Goal: Information Seeking & Learning: Learn about a topic

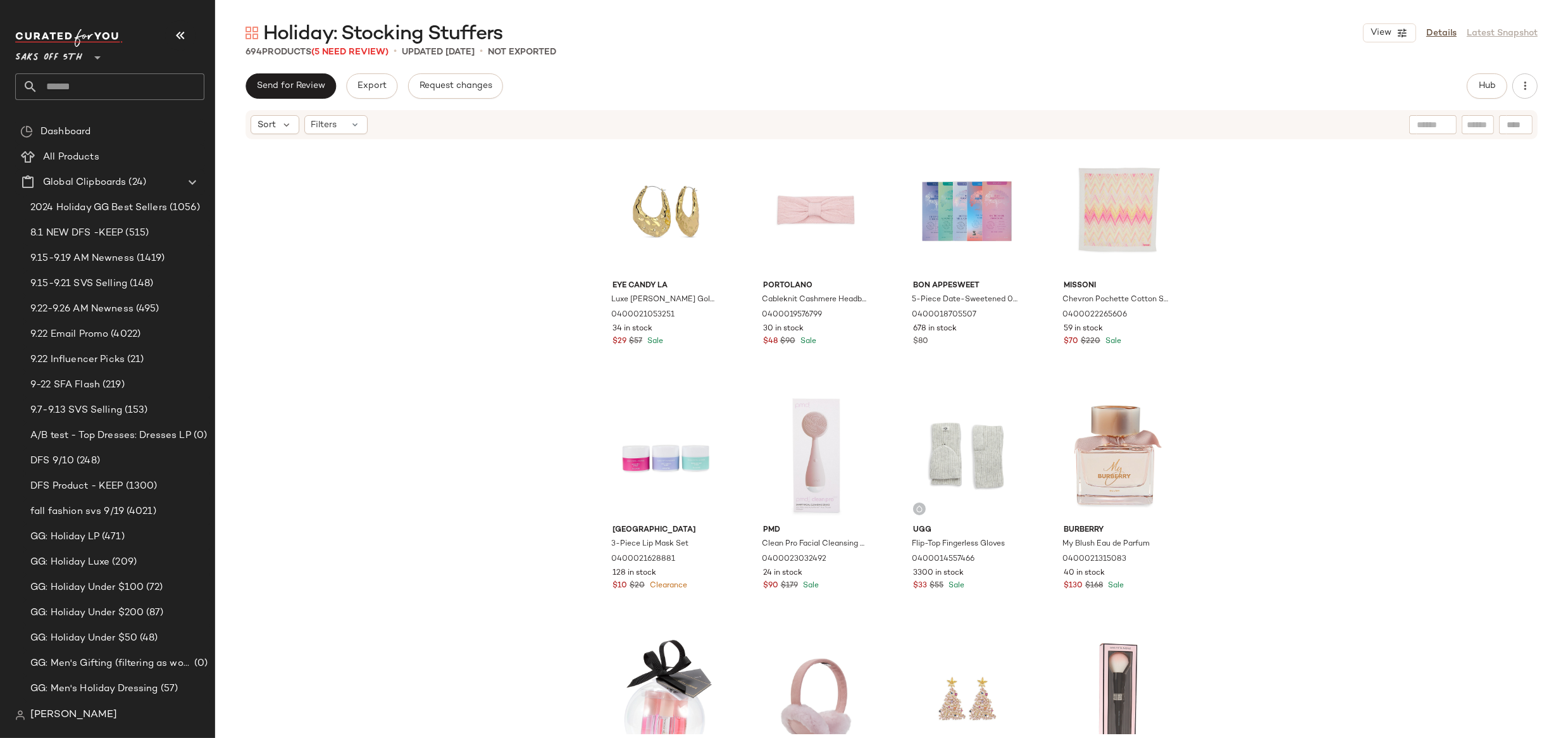
click at [74, 59] on span "Saks OFF 5TH" at bounding box center [48, 54] width 67 height 23
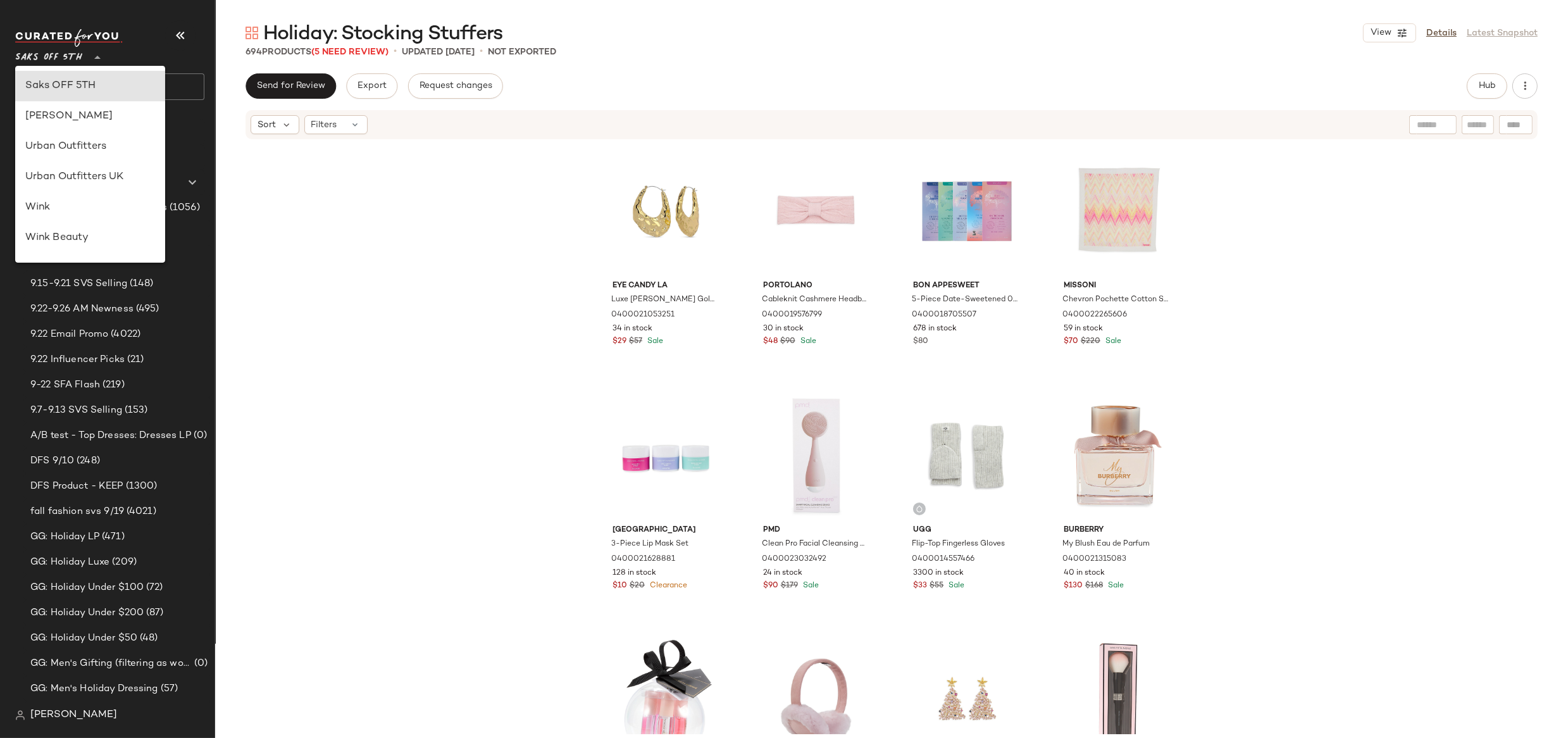
scroll to position [316, 0]
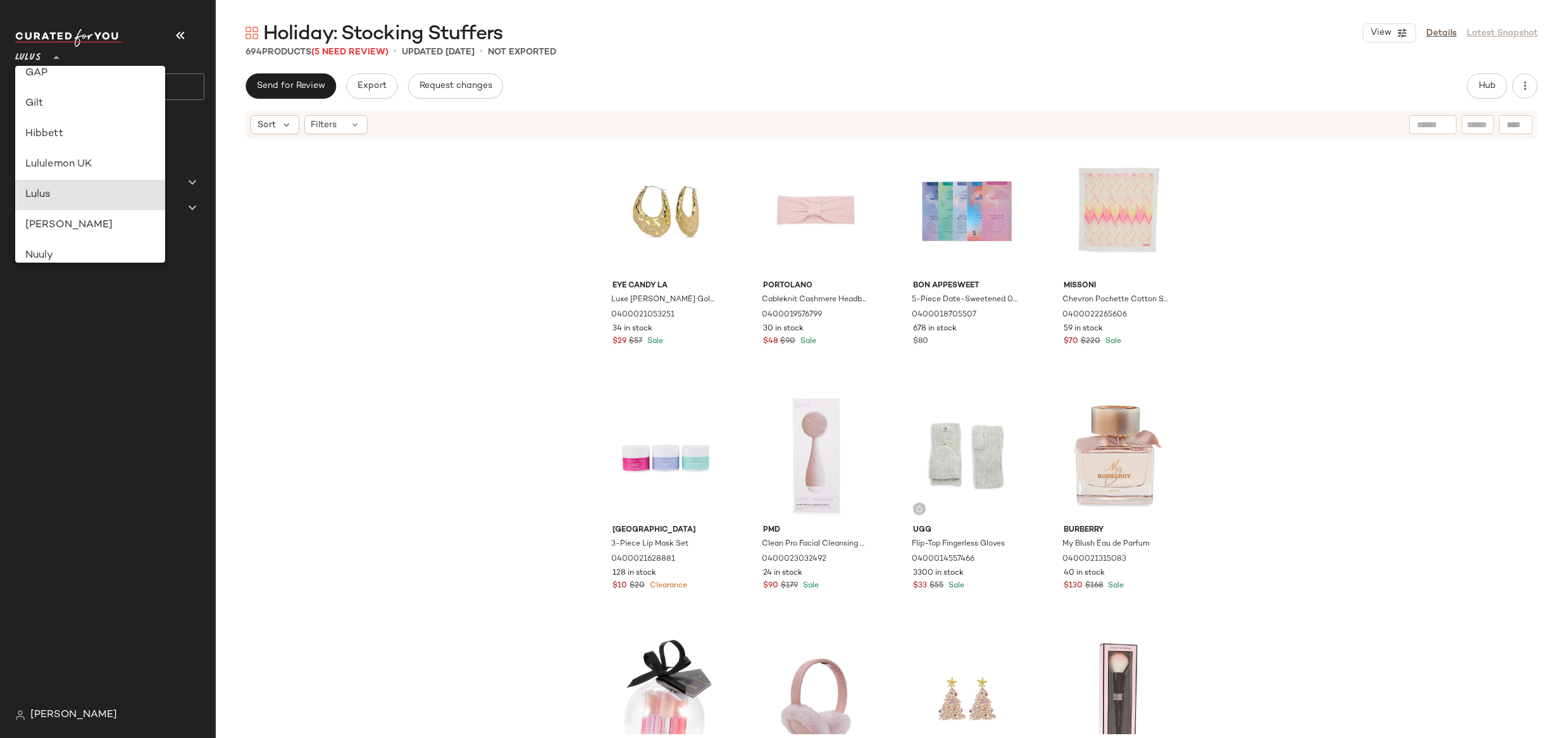
type input "**"
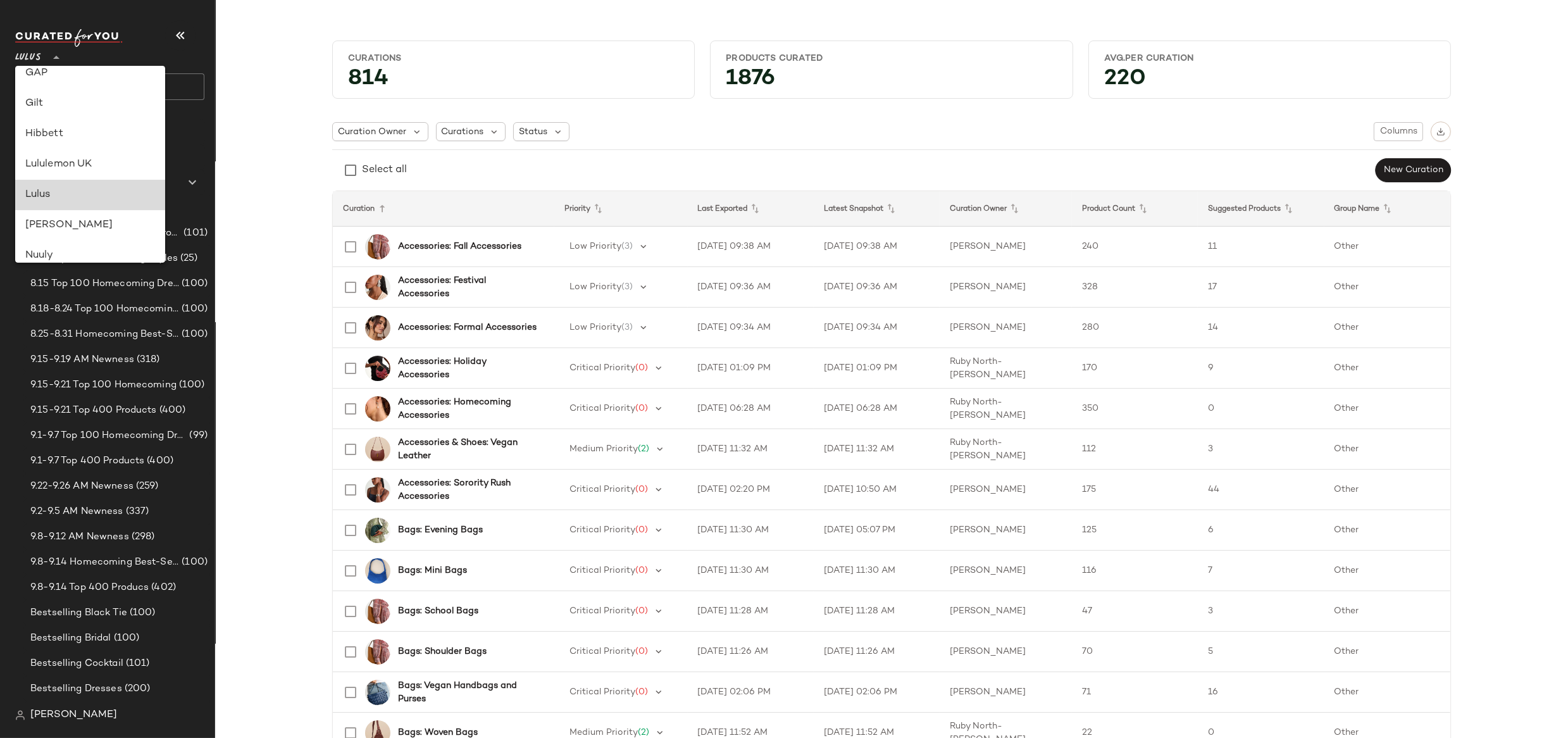
click at [47, 194] on div "Lulus" at bounding box center [90, 195] width 130 height 15
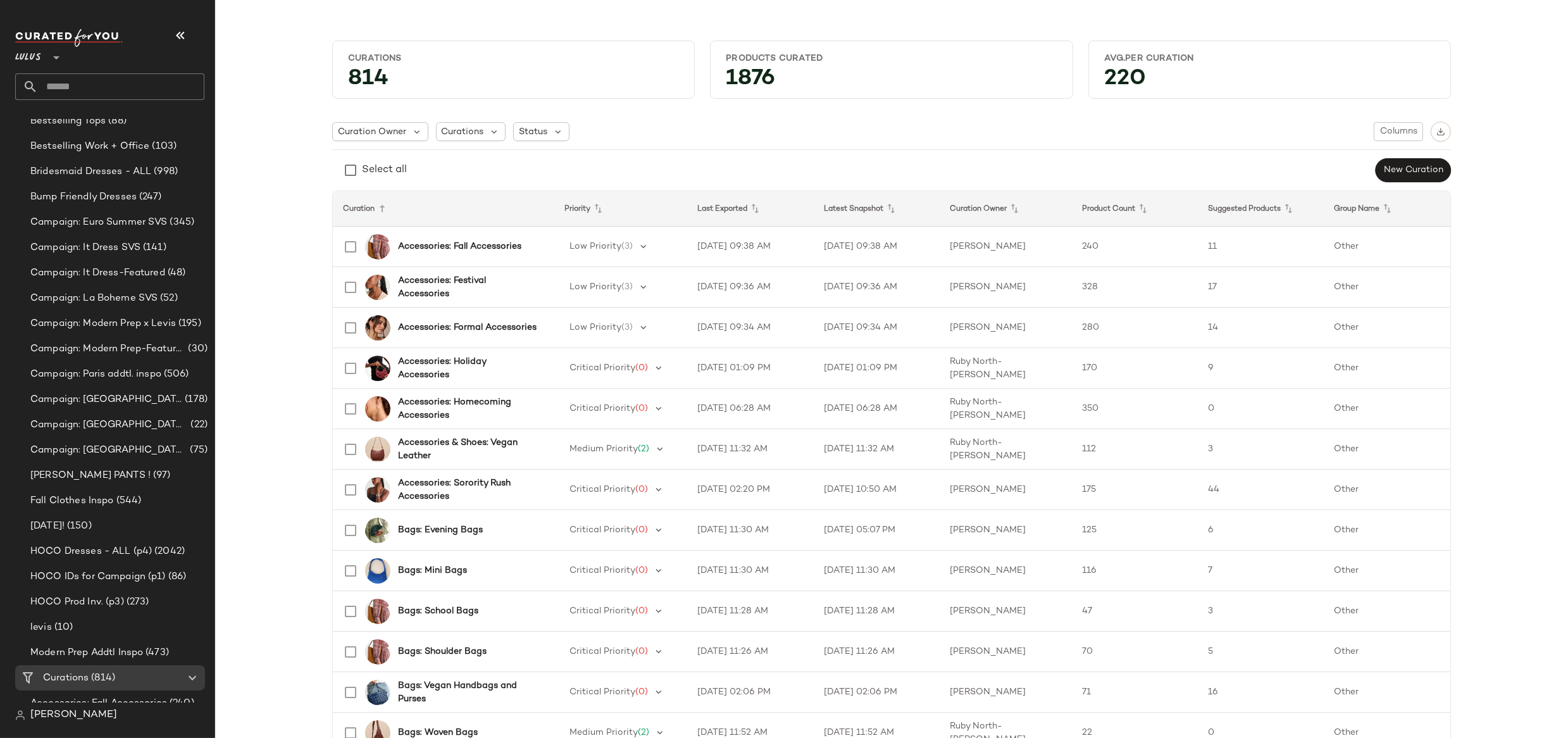
scroll to position [724, 0]
click at [64, 462] on div "CLEO PANTS ! (97)" at bounding box center [118, 471] width 190 height 25
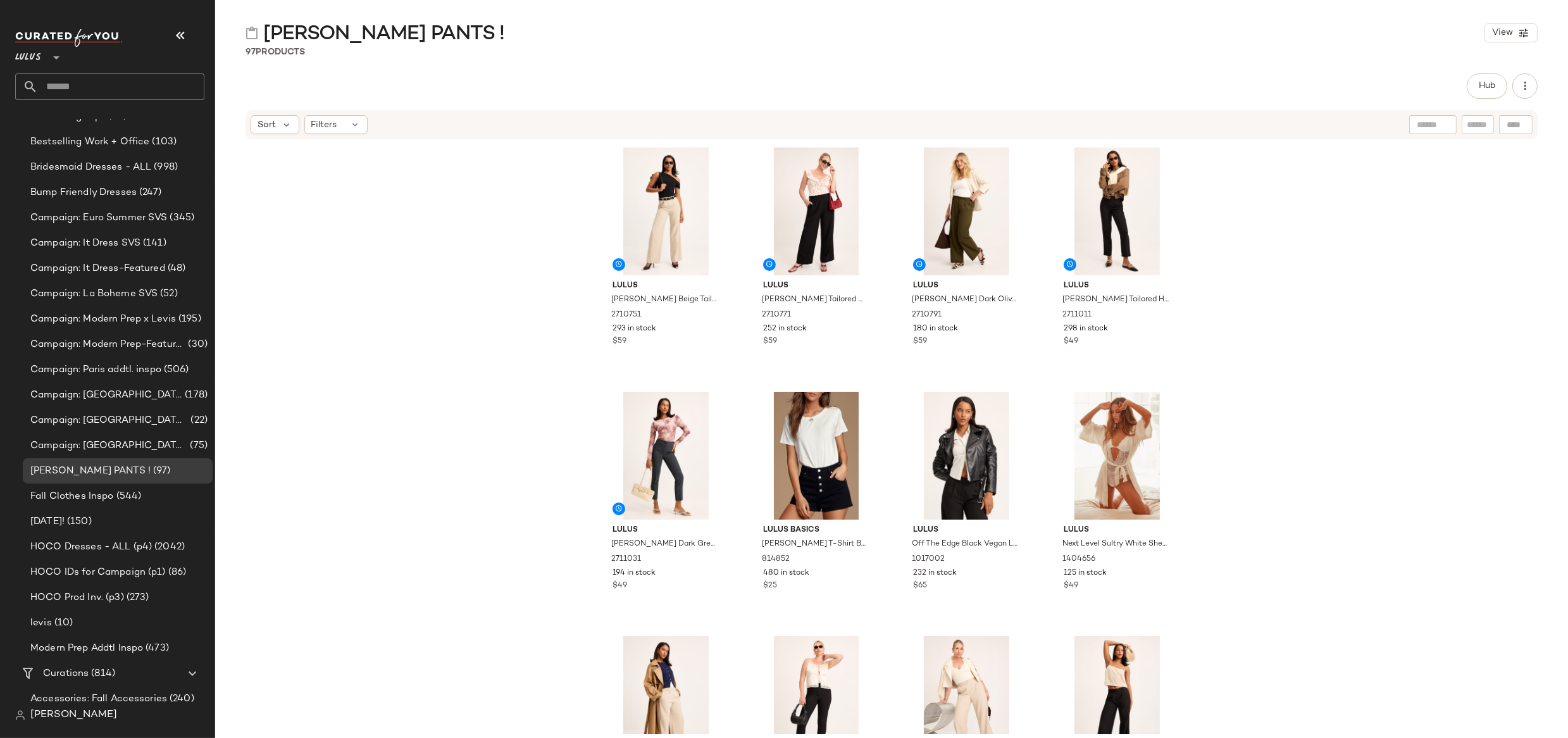
click at [1231, 228] on div "Lulus Cleo Beige Tailored Wide-Leg Trousers 2710751 293 in stock $59 Lulus Cleo…" at bounding box center [891, 437] width 1353 height 594
click at [1278, 300] on div "Lulus Cleo Beige Tailored Wide-Leg Trousers 2710751 293 in stock $59 Lulus Cleo…" at bounding box center [891, 437] width 1353 height 594
click at [522, 318] on div "Lulus Cleo Beige Tailored Wide-Leg Trousers 2710751 293 in stock $59 Lulus Cleo…" at bounding box center [891, 437] width 1353 height 594
click at [481, 322] on div "Lulus Cleo Beige Tailored Wide-Leg Trousers 2710751 293 in stock $59 Lulus Cleo…" at bounding box center [891, 437] width 1353 height 594
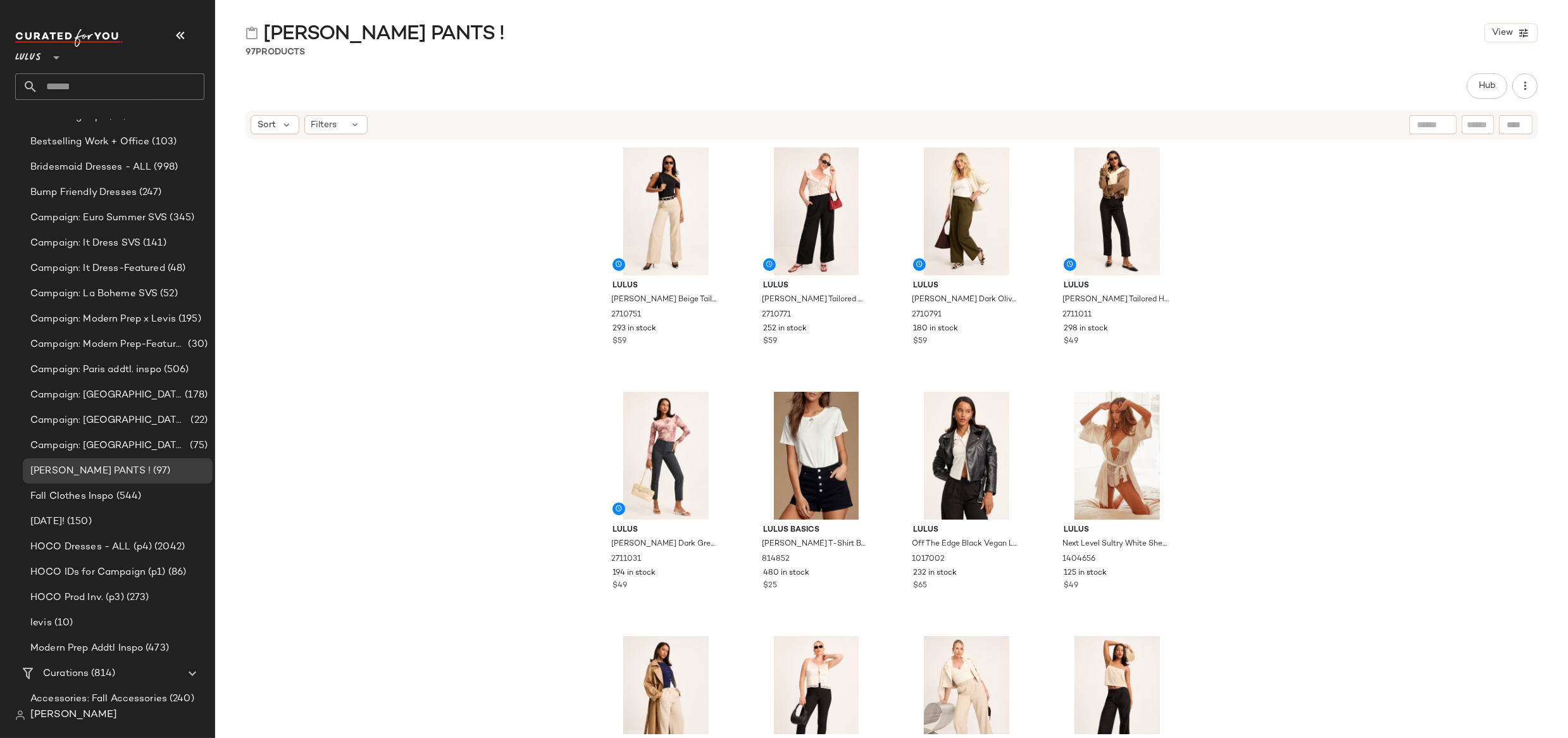
click at [504, 299] on div "Lulus Cleo Beige Tailored Wide-Leg Trousers 2710751 293 in stock $59 Lulus Cleo…" at bounding box center [891, 437] width 1353 height 594
click at [561, 206] on div "Lulus Cleo Beige Tailored Wide-Leg Trousers 2710751 293 in stock $59 Lulus Cleo…" at bounding box center [891, 437] width 1353 height 594
click at [543, 440] on div "Lulus Cleo Beige Tailored Wide-Leg Trousers 2710751 293 in stock $59 Lulus Cleo…" at bounding box center [891, 437] width 1353 height 594
click at [538, 241] on div "Lulus Cleo Beige Tailored Wide-Leg Trousers 2710751 293 in stock $59 Lulus Cleo…" at bounding box center [891, 437] width 1353 height 594
click at [433, 318] on div "Lulus Cleo Beige Tailored Wide-Leg Trousers 2710751 293 in stock $59 Lulus Cleo…" at bounding box center [891, 437] width 1353 height 594
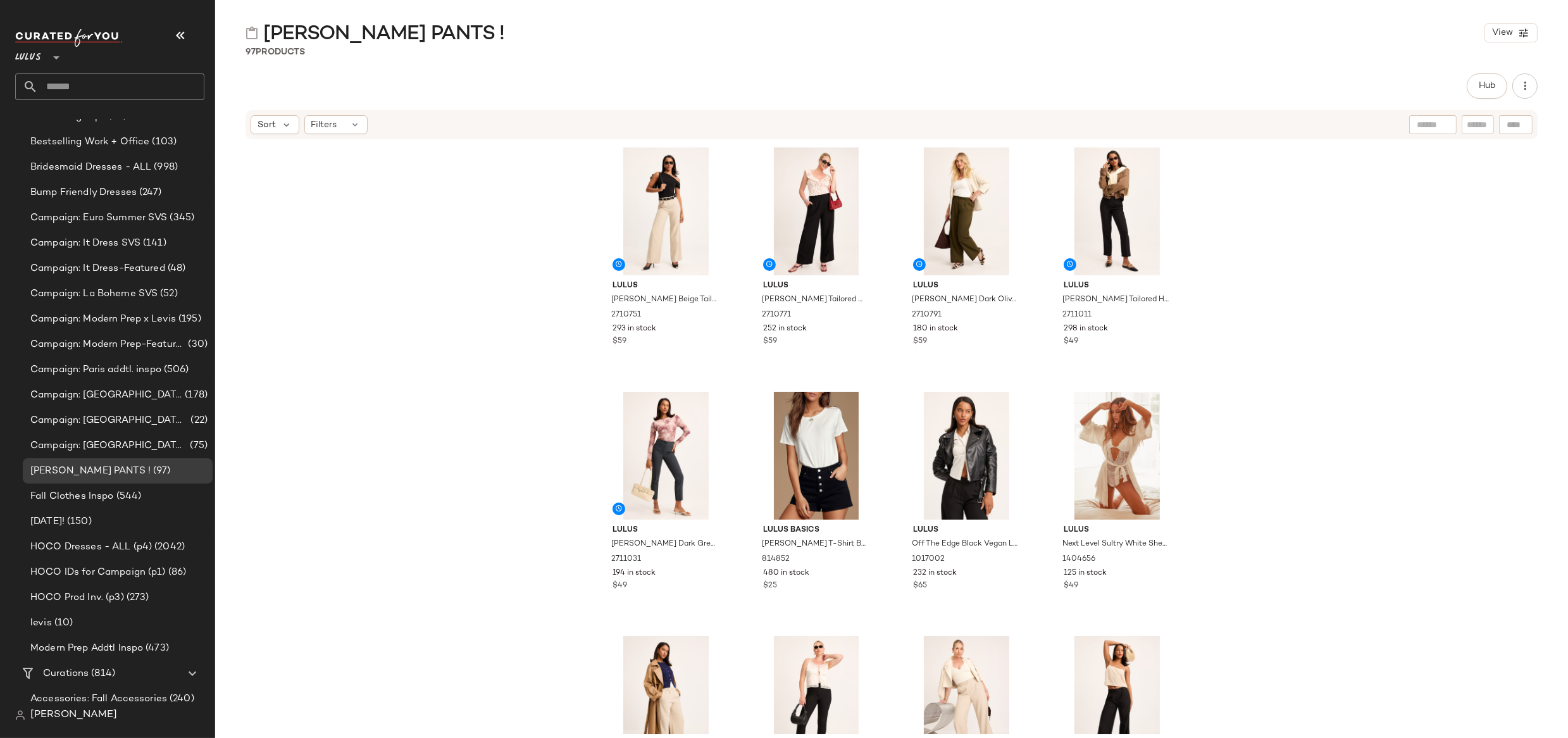
click at [484, 232] on div "Lulus Cleo Beige Tailored Wide-Leg Trousers 2710751 293 in stock $59 Lulus Cleo…" at bounding box center [891, 437] width 1353 height 594
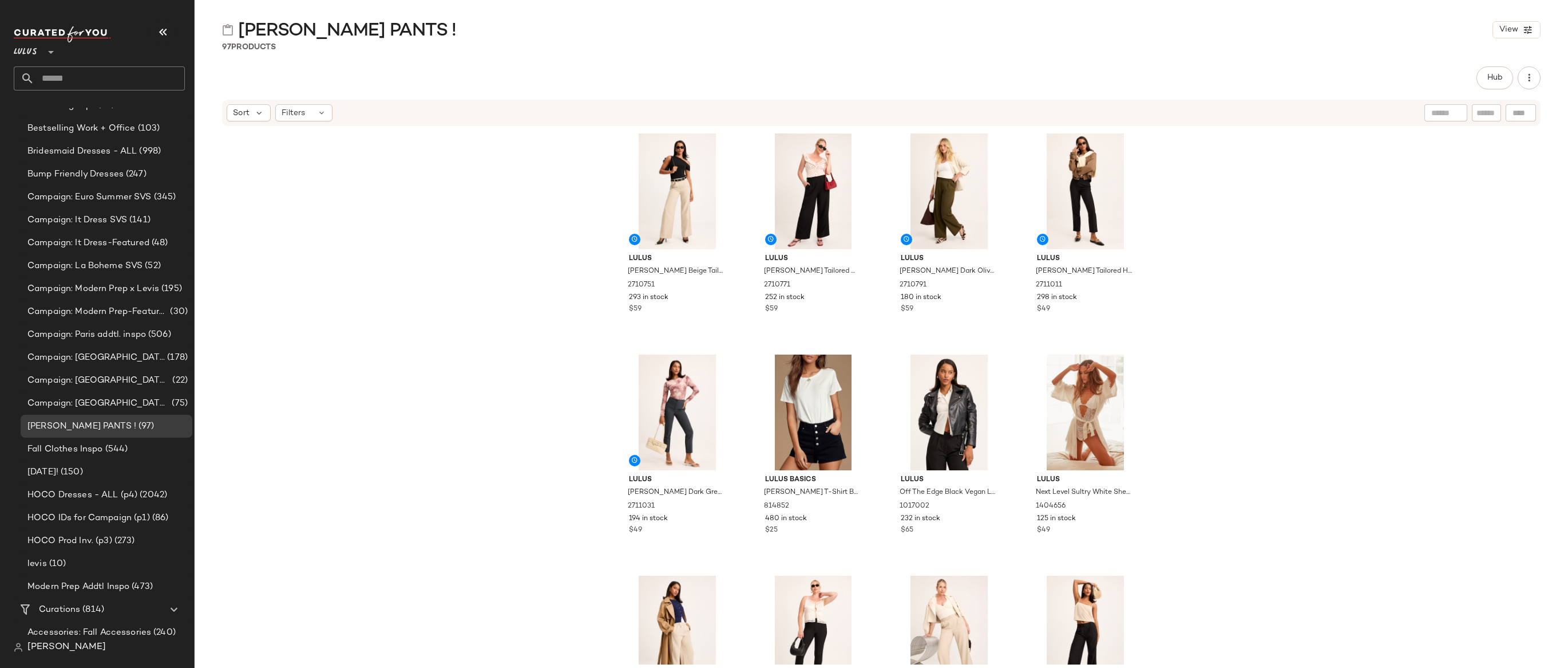
scroll to position [655, 0]
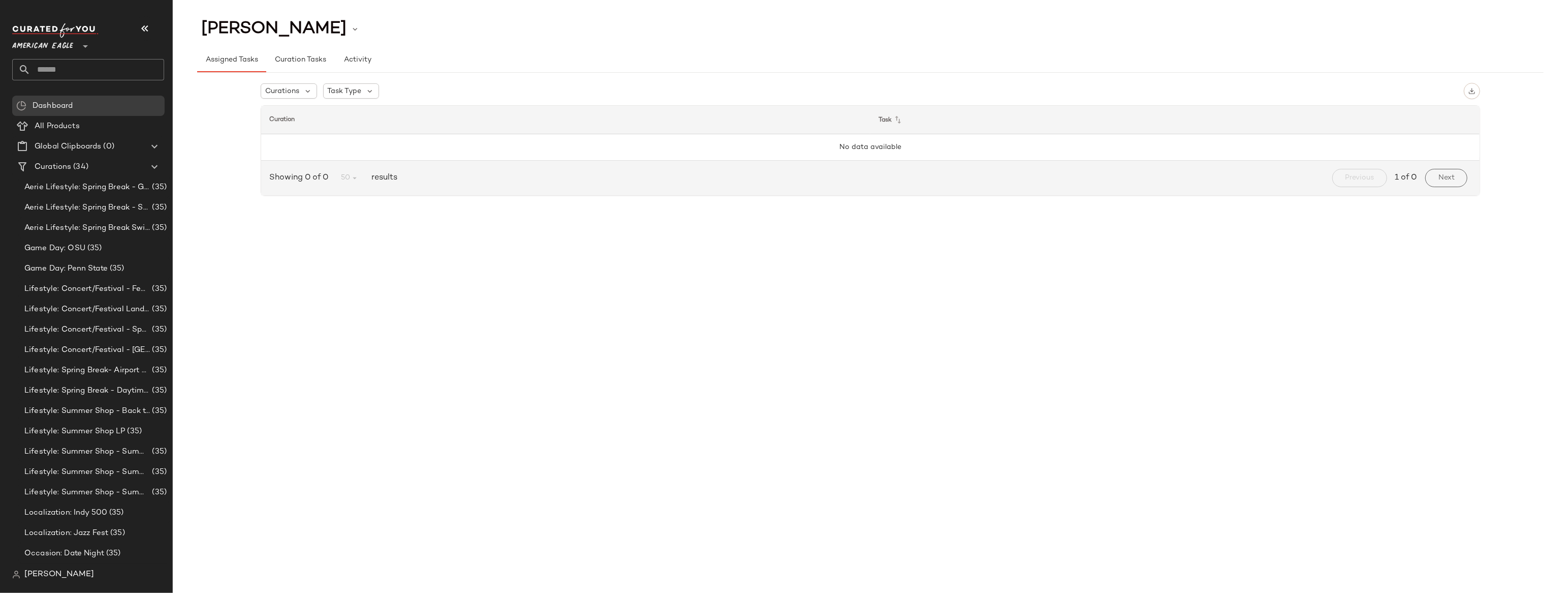
click at [388, 337] on div "[PERSON_NAME] Assigned Tasks Curation Tasks Activity Curations Task Type Curati…" at bounding box center [870, 305] width 1395 height 577
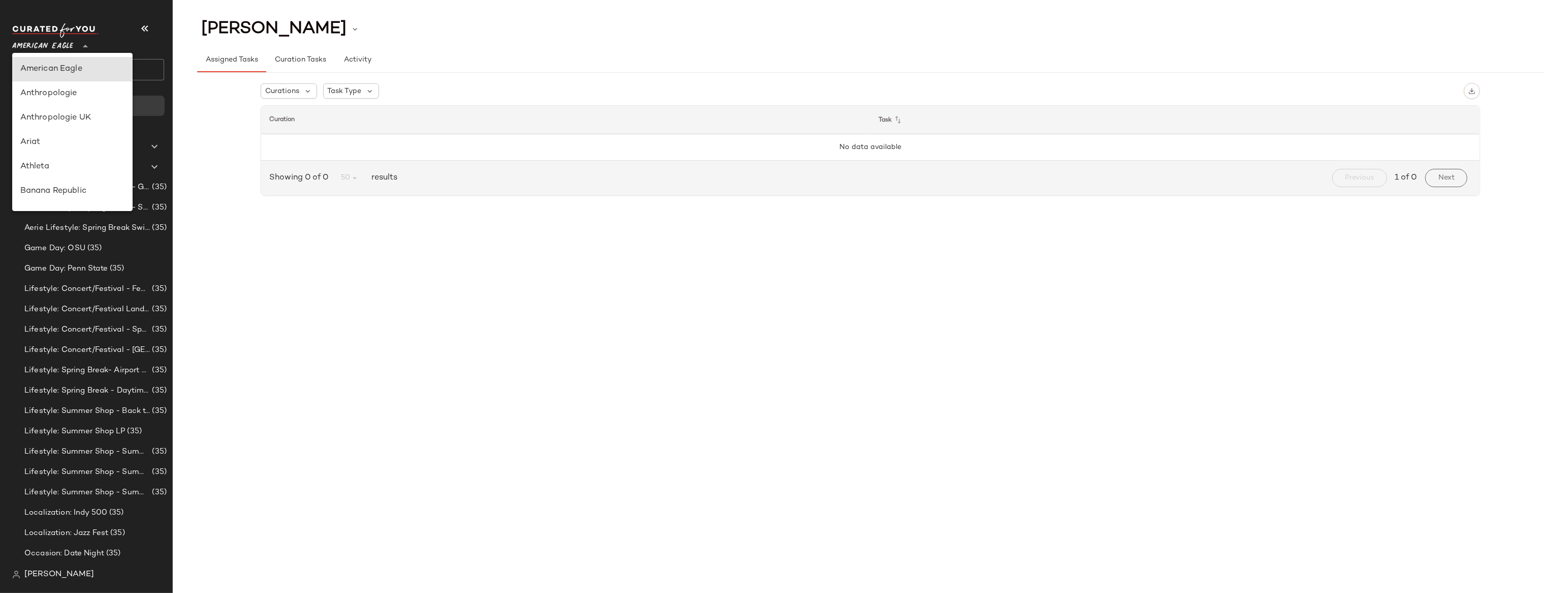
click at [69, 45] on span "American Eagle" at bounding box center [42, 44] width 61 height 18
type input "**"
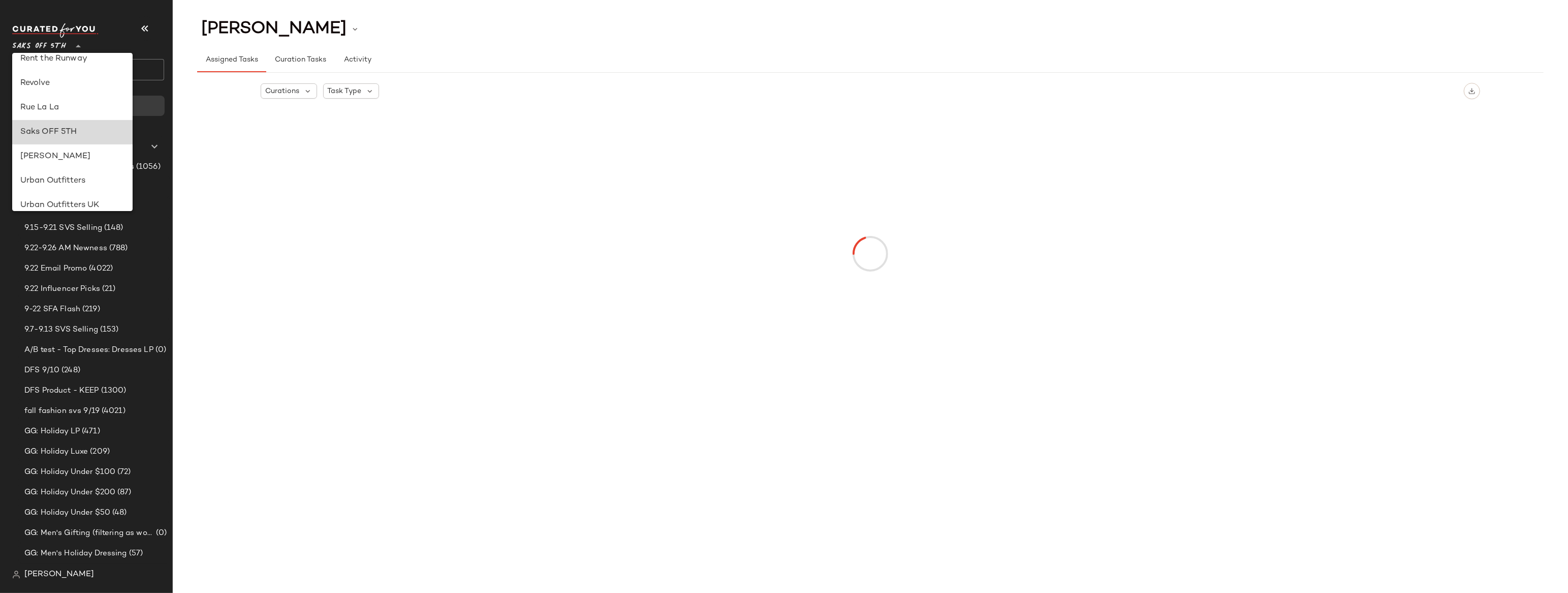
click at [53, 132] on div "Saks OFF 5TH" at bounding box center [73, 132] width 105 height 12
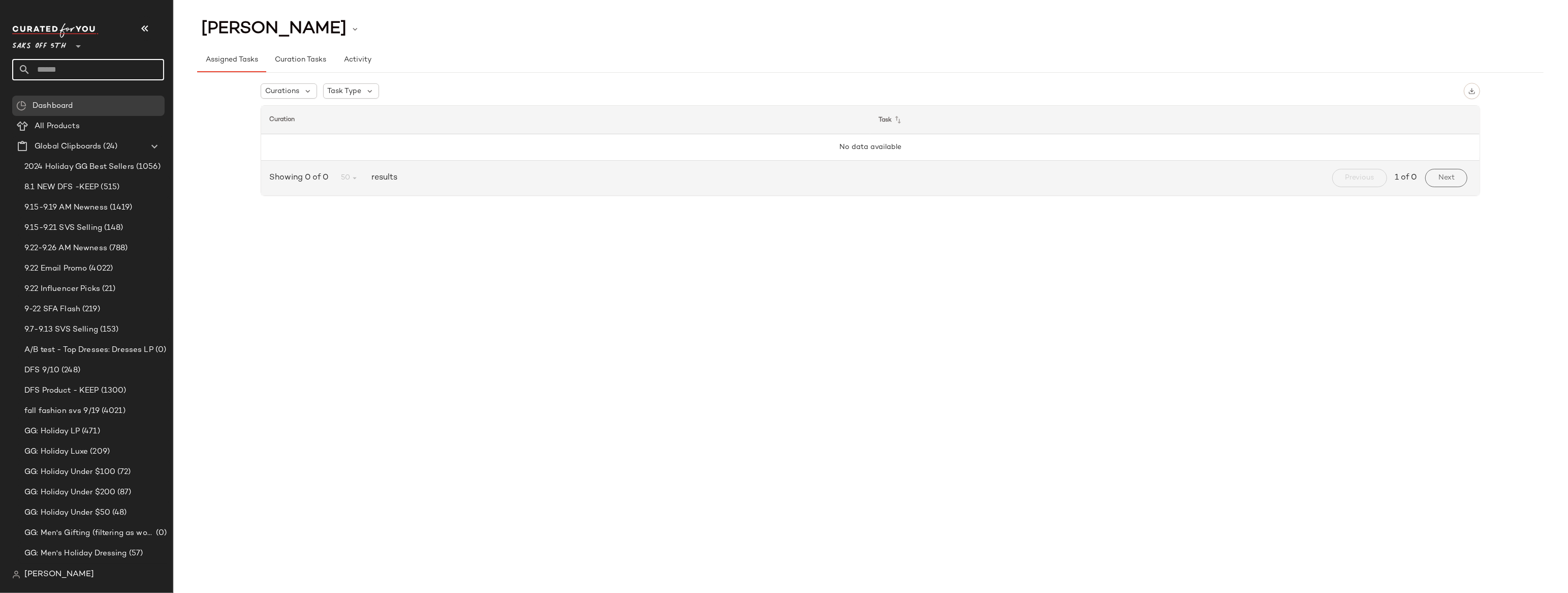
click at [74, 69] on input "text" at bounding box center [97, 69] width 134 height 21
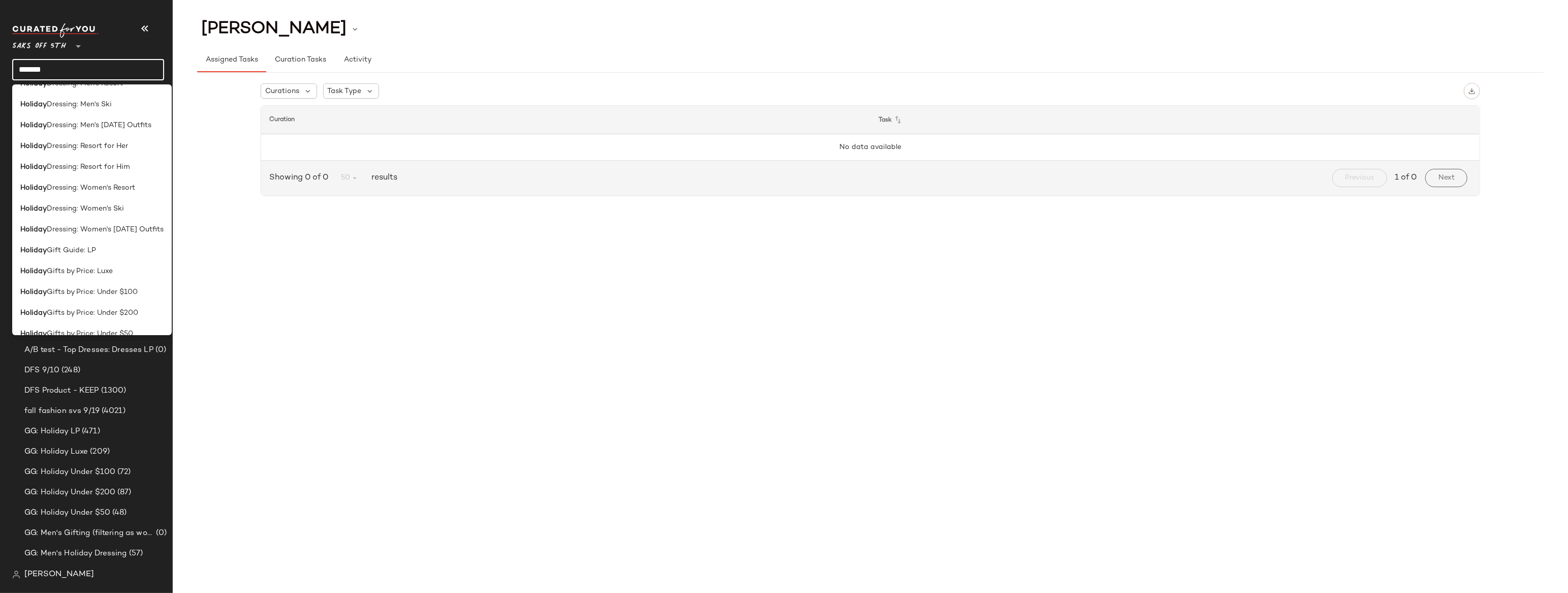
scroll to position [235, 0]
type input "*******"
click at [66, 257] on span "Gifts by Price: Luxe" at bounding box center [79, 259] width 66 height 11
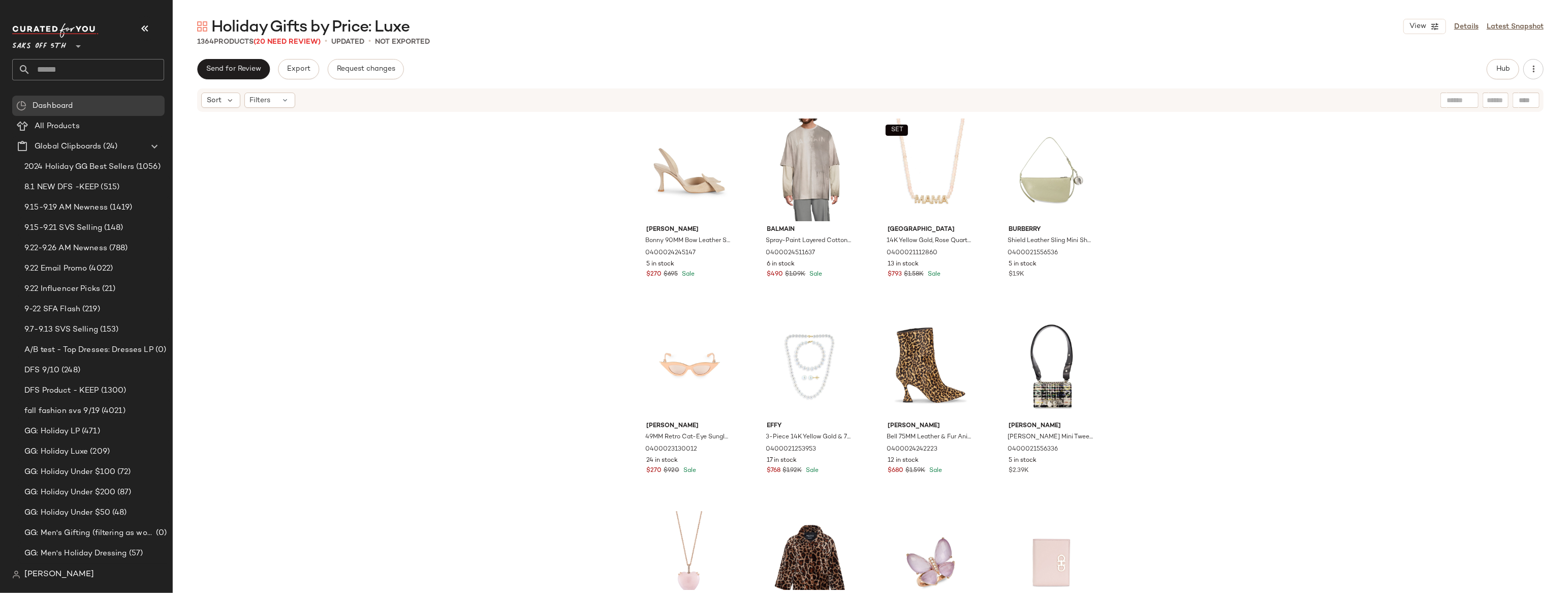
click at [1216, 202] on div "[PERSON_NAME] [PERSON_NAME] 90MM Bow Leather Slingback Pumps 0400024245147 5 in…" at bounding box center [870, 351] width 1395 height 477
click at [1155, 239] on div "[PERSON_NAME] [PERSON_NAME] 90MM Bow Leather Slingback Pumps 0400024245147 5 in…" at bounding box center [870, 351] width 1395 height 477
click at [67, 70] on input "text" at bounding box center [97, 69] width 134 height 21
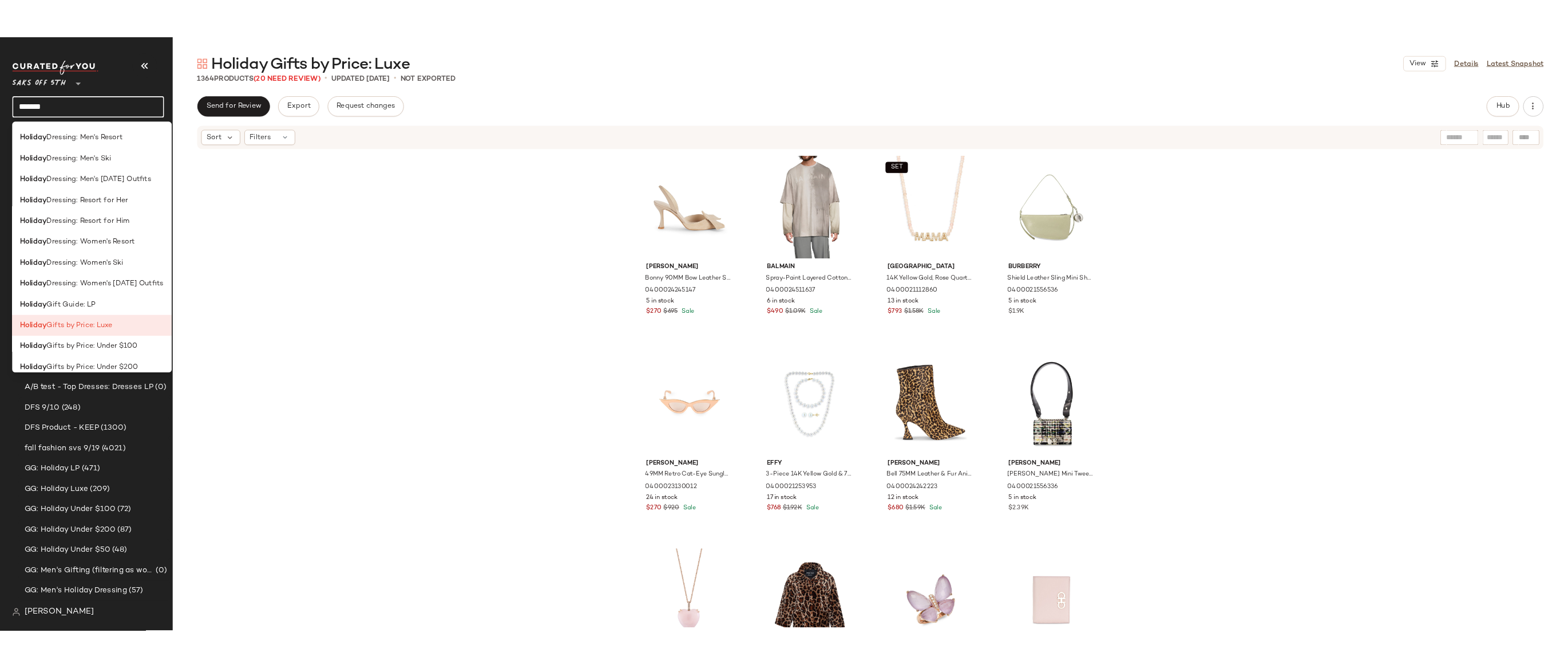
scroll to position [252, 0]
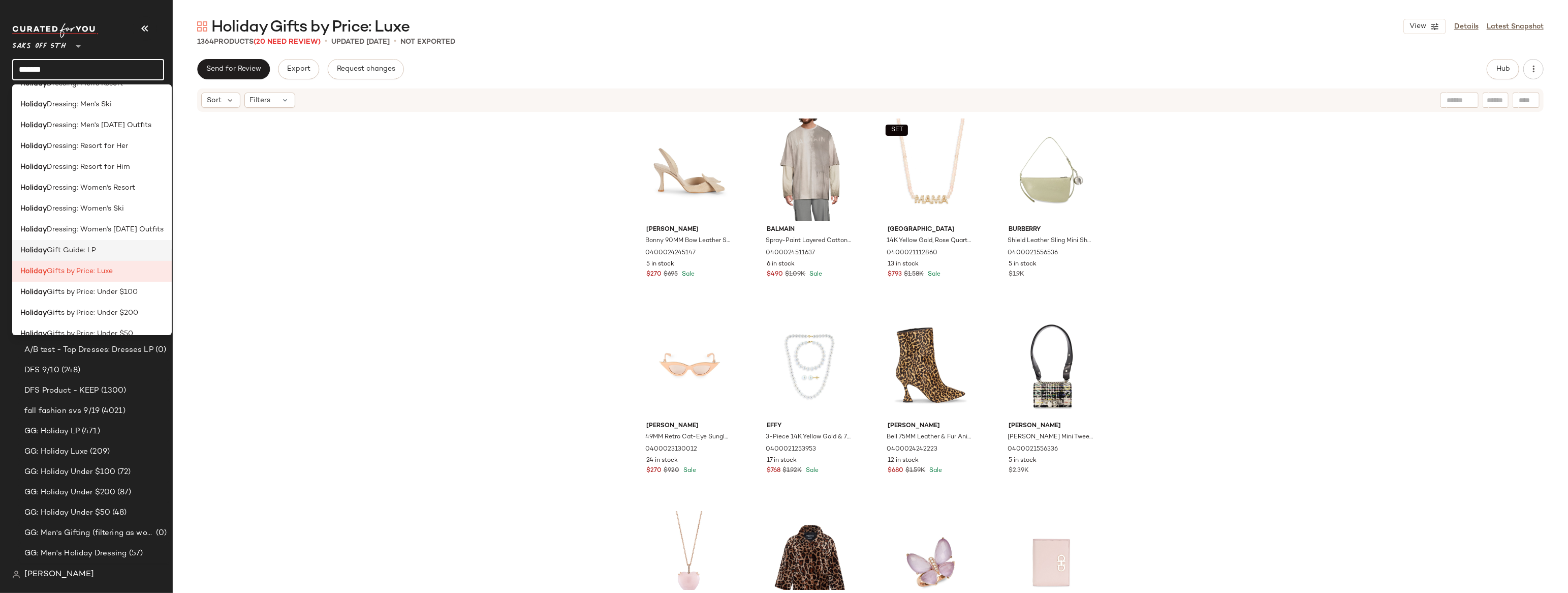
type input "*******"
click at [79, 249] on span "Gift Guide: LP" at bounding box center [71, 250] width 49 height 11
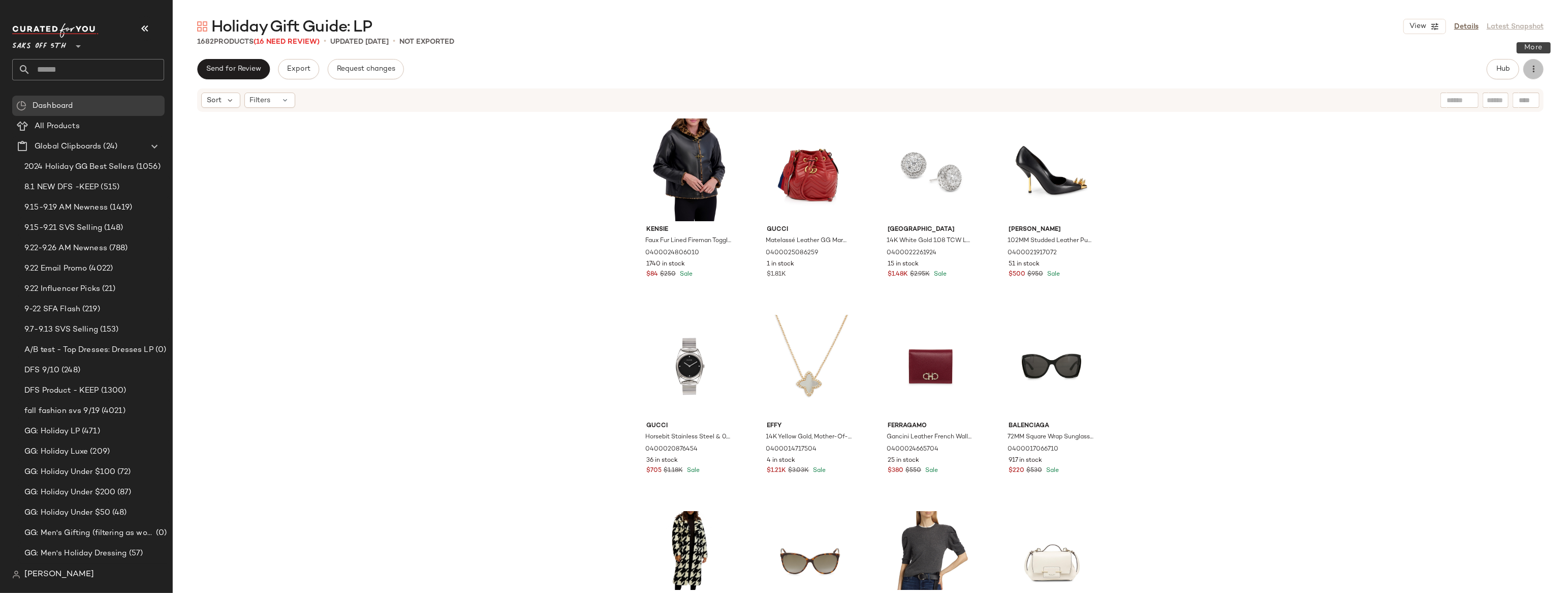
click at [1535, 71] on icon "button" at bounding box center [1533, 69] width 10 height 10
click at [1500, 70] on span "Hub" at bounding box center [1503, 69] width 15 height 8
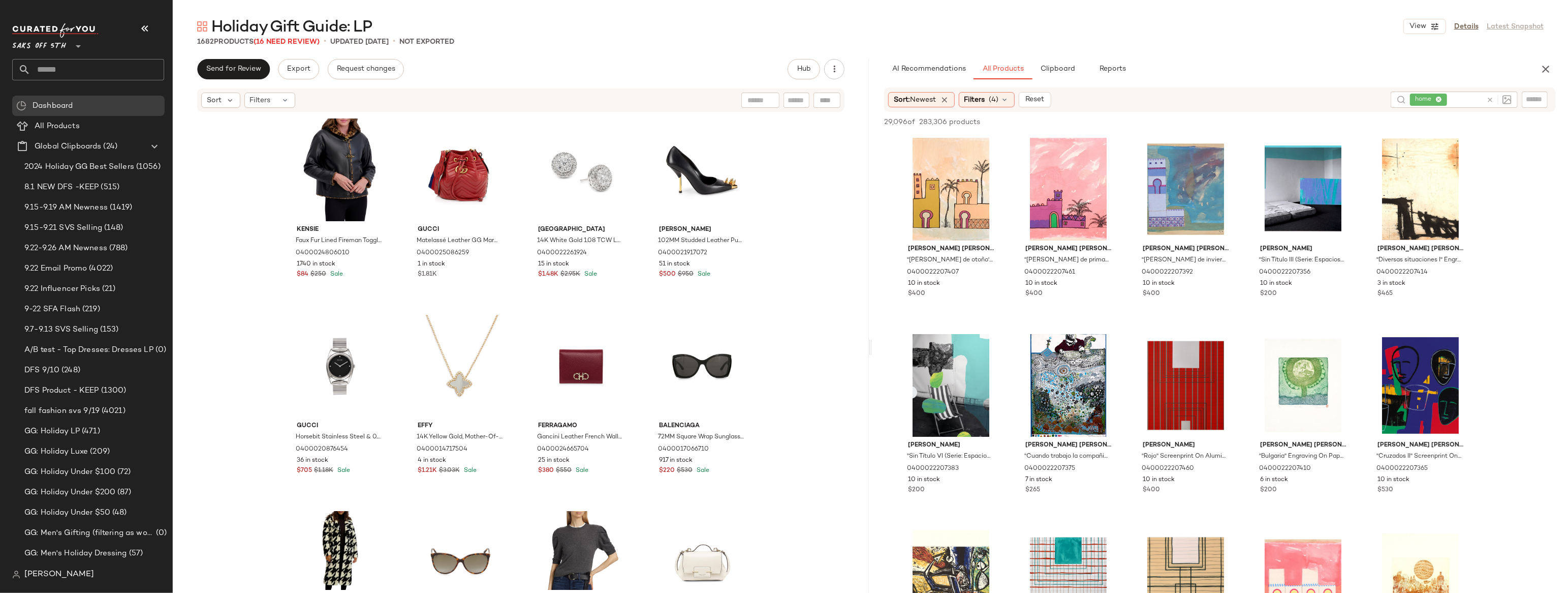
click at [212, 127] on div "Kensie Faux Fur Lined Fireman Toggle Jacket 0400024806010 1740 in stock $84 $25…" at bounding box center [521, 351] width 696 height 477
drag, startPoint x: 265, startPoint y: 27, endPoint x: 361, endPoint y: 25, distance: 96.0
click at [361, 25] on span "Holiday Gift Guide: LP" at bounding box center [291, 27] width 161 height 20
click at [214, 128] on div "Kensie Faux Fur Lined Fireman Toggle Jacket 0400024806010 1740 in stock $84 $25…" at bounding box center [521, 351] width 696 height 477
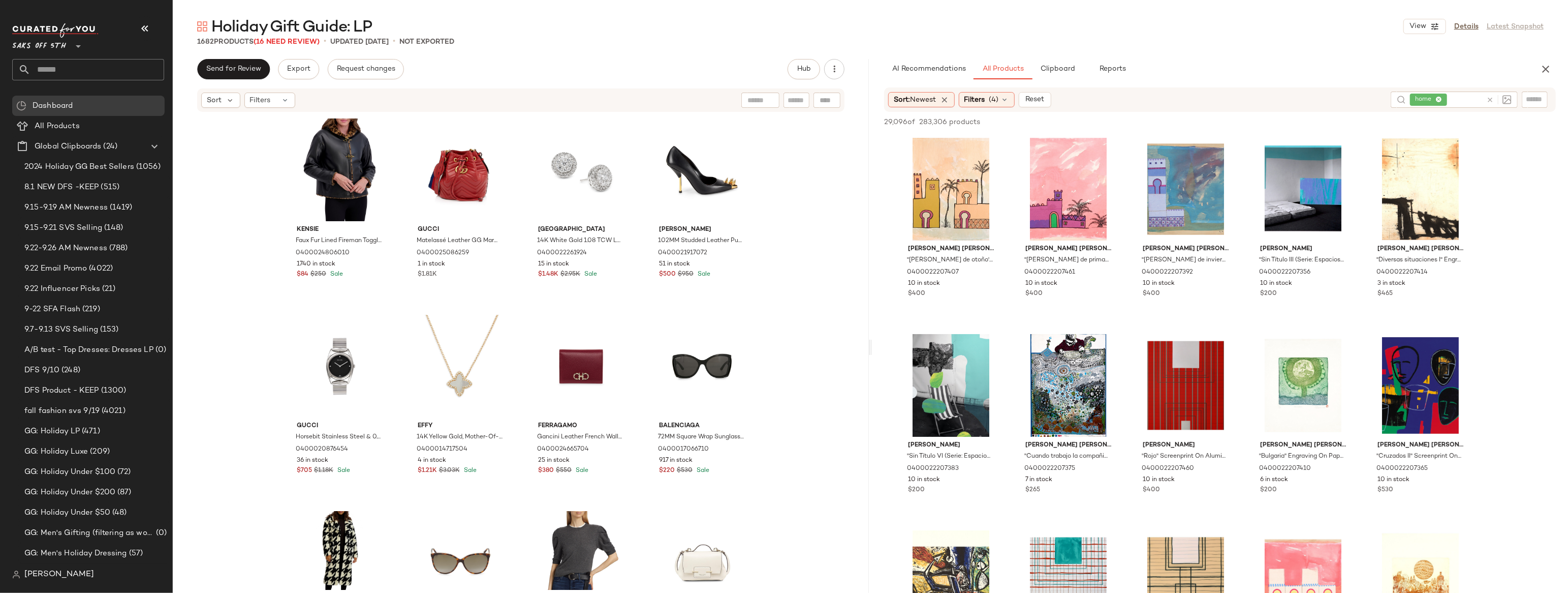
click at [214, 128] on div "Kensie Faux Fur Lined Fireman Toggle Jacket 0400024806010 1740 in stock $84 $25…" at bounding box center [521, 351] width 696 height 477
click at [224, 129] on div "Kensie Faux Fur Lined Fireman Toggle Jacket 0400024806010 1740 in stock $84 $25…" at bounding box center [521, 351] width 696 height 477
click at [53, 73] on input "text" at bounding box center [97, 69] width 134 height 21
click at [211, 147] on div "Kensie Faux Fur Lined Fireman Toggle Jacket 0400024806010 1740 in stock $84 $25…" at bounding box center [521, 351] width 696 height 477
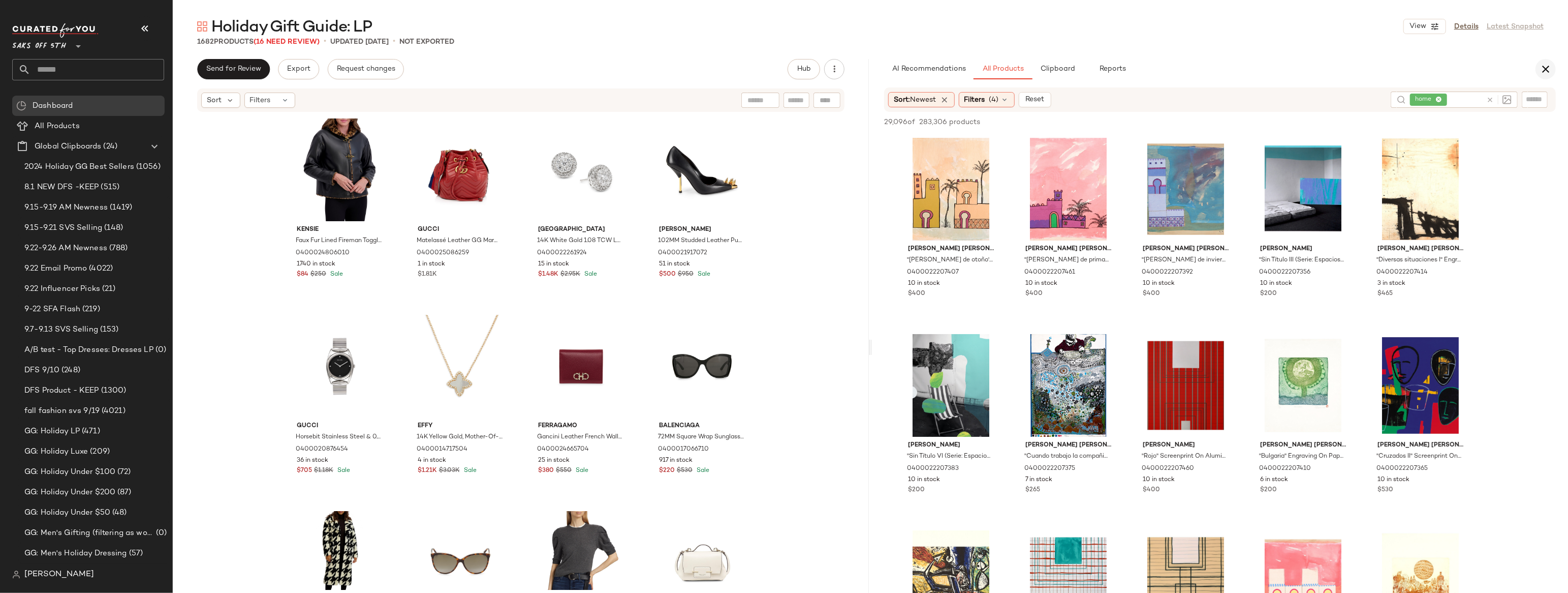
click at [1547, 68] on icon "button" at bounding box center [1545, 69] width 12 height 12
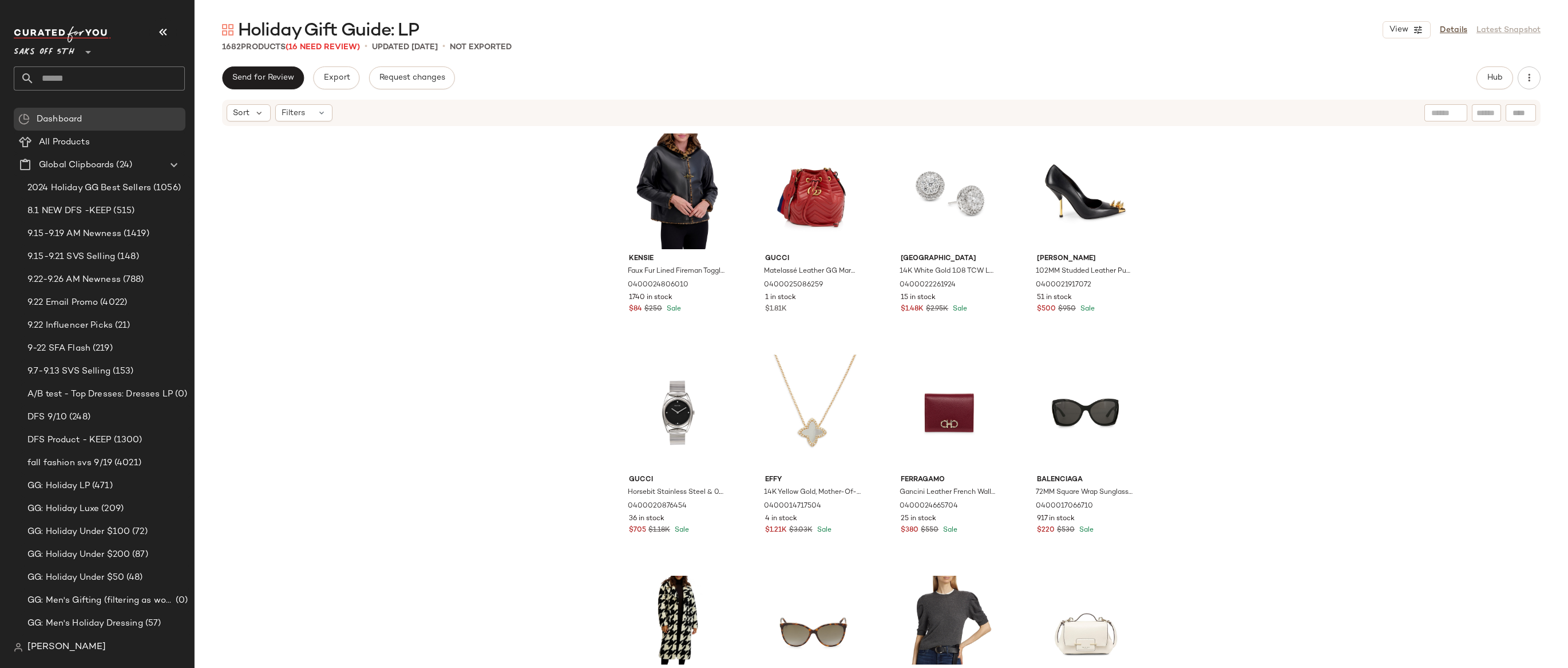
click at [1314, 306] on div "Kensie Faux Fur Lined Fireman Toggle Jacket 0400024806010 1740 in stock $84 $25…" at bounding box center [881, 396] width 1373 height 537
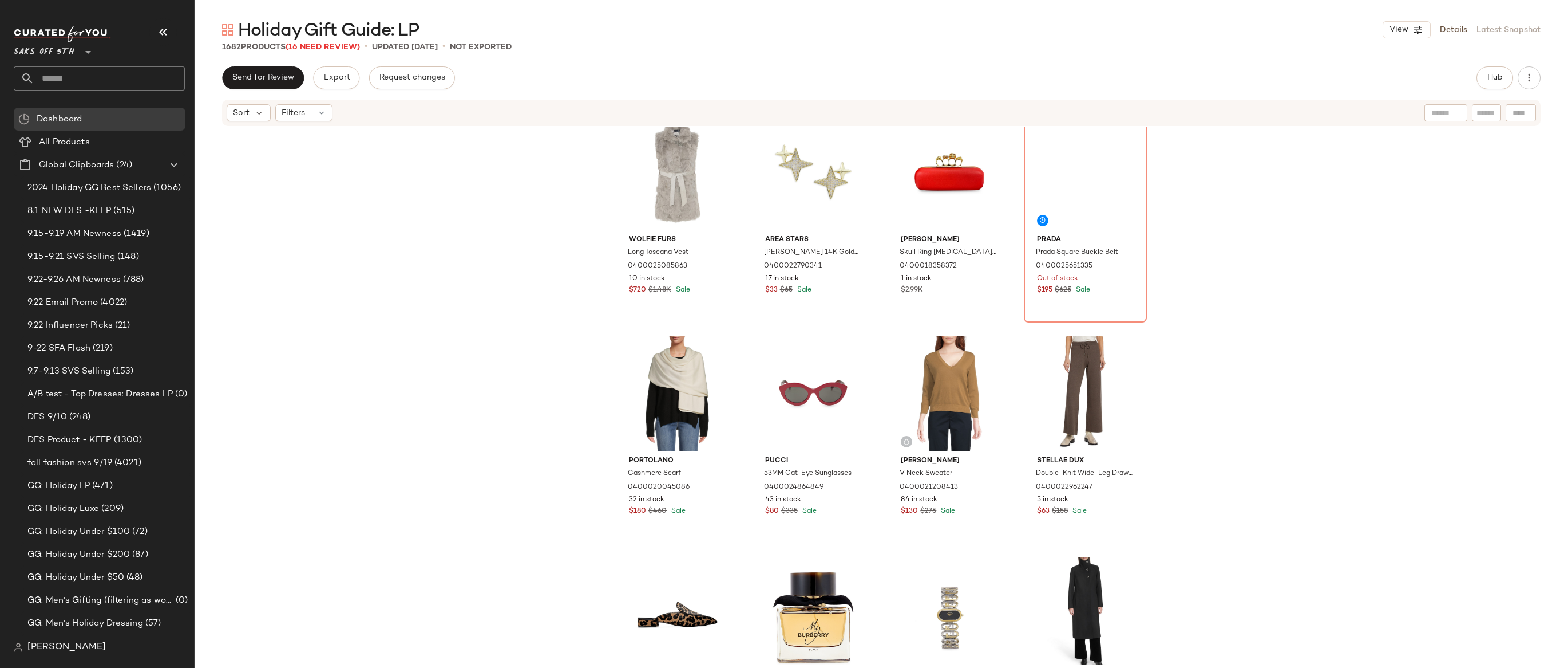
scroll to position [1836, 0]
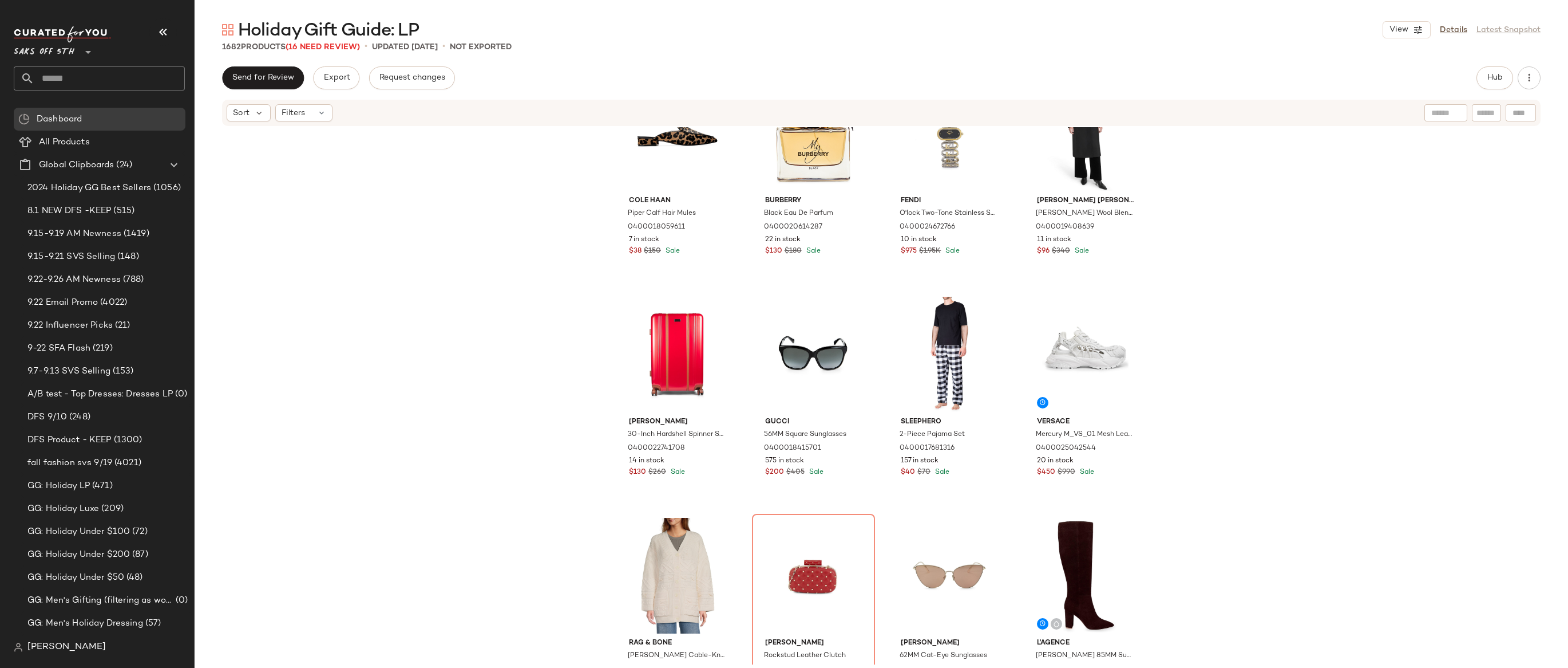
click at [530, 388] on div "Cole Haan Piper Calf Hair Mules 0400018059611 7 in stock $38 $150 Sale Burberry…" at bounding box center [881, 396] width 1373 height 537
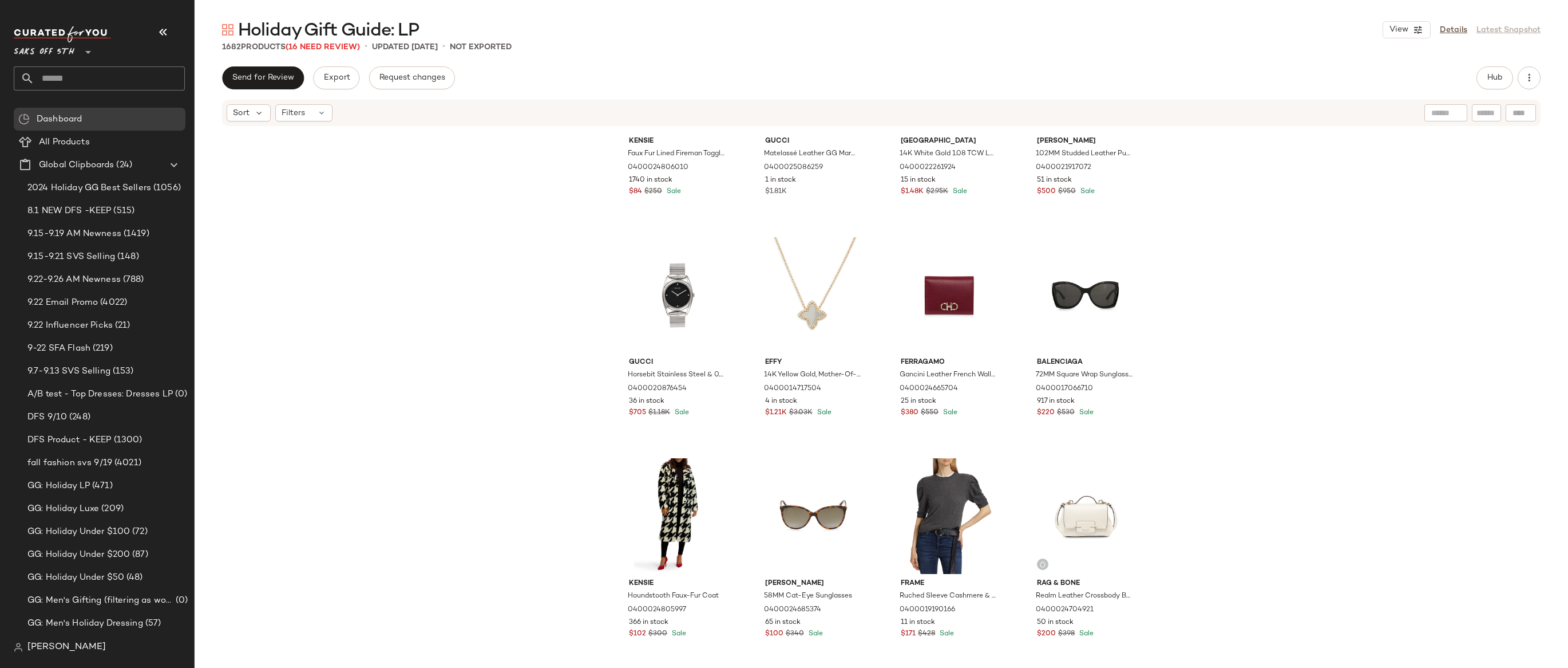
scroll to position [0, 0]
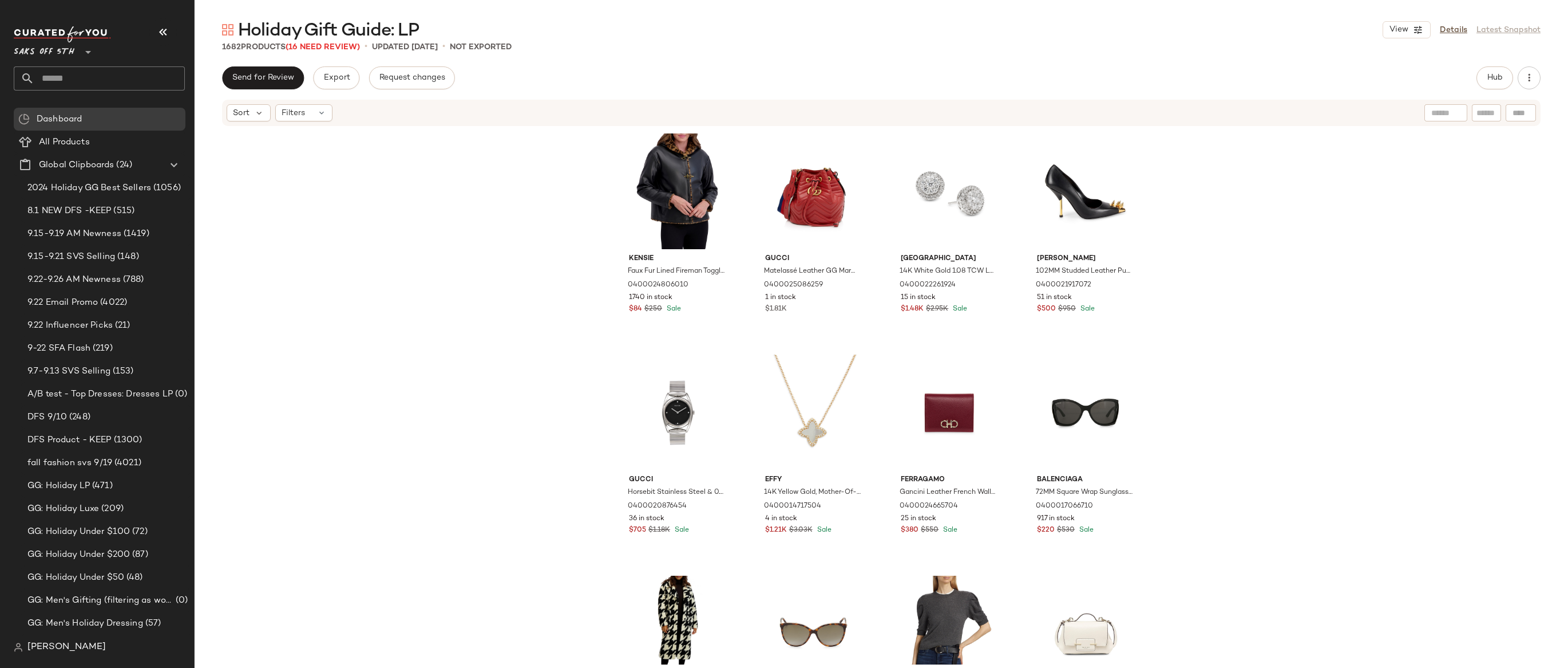
click at [428, 296] on div "Kensie Faux Fur Lined Fireman Toggle Jacket 0400024806010 1740 in stock $84 $25…" at bounding box center [881, 396] width 1373 height 537
